Goal: Task Accomplishment & Management: Use online tool/utility

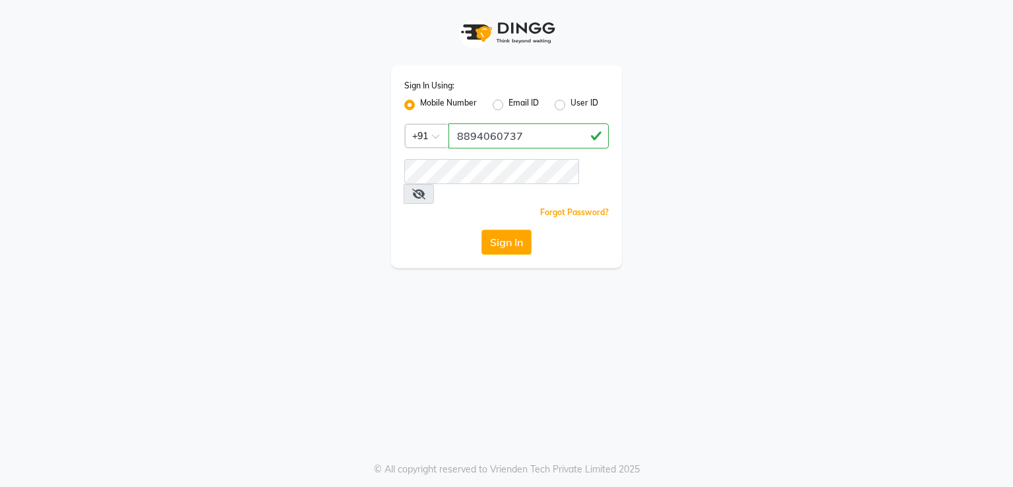
type input "8894060737"
click at [425, 189] on icon at bounding box center [418, 194] width 13 height 11
click at [512, 229] on button "Sign In" at bounding box center [506, 241] width 50 height 25
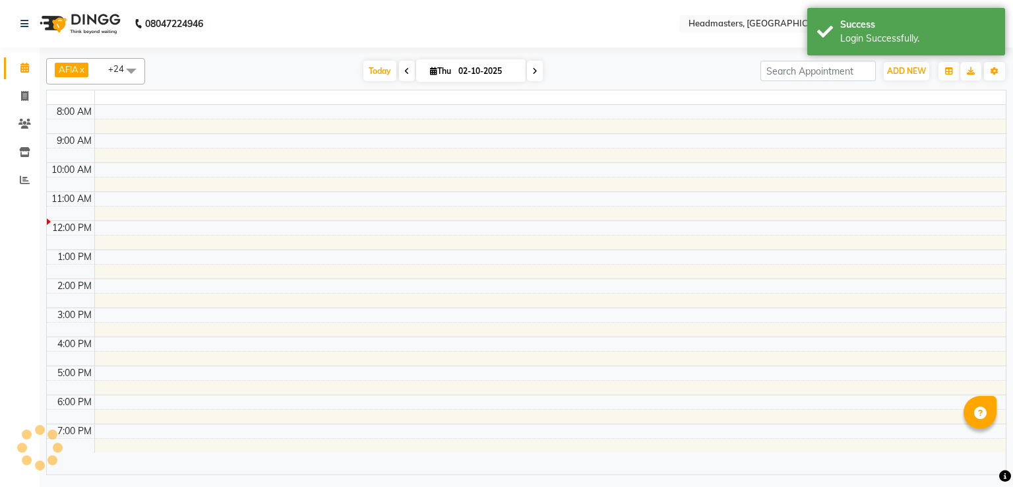
select select "en"
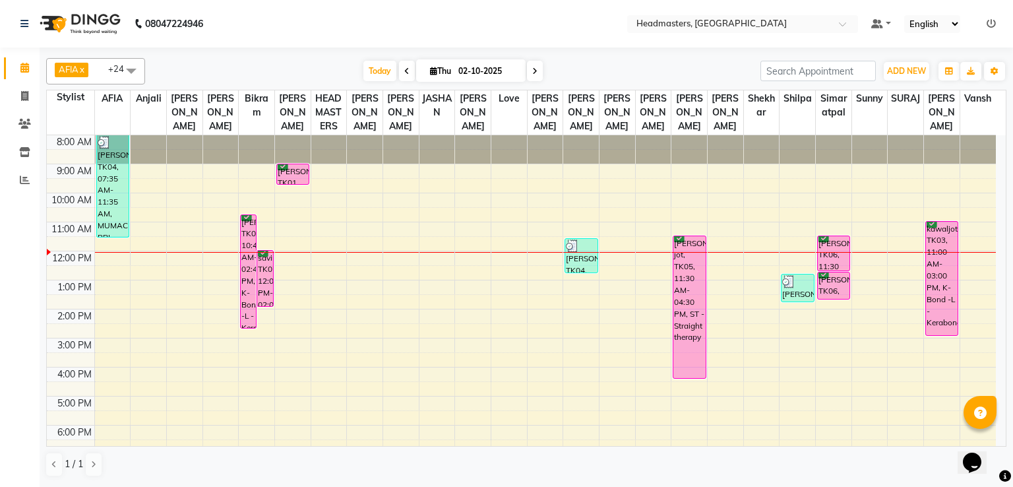
click at [407, 70] on span at bounding box center [407, 71] width 16 height 20
type input "01-10-2025"
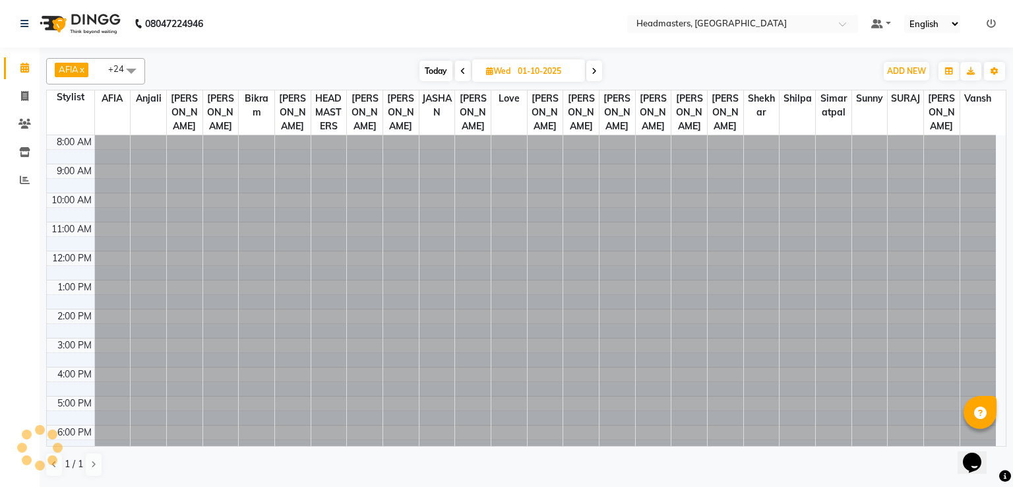
scroll to position [63, 0]
